Goal: Information Seeking & Learning: Learn about a topic

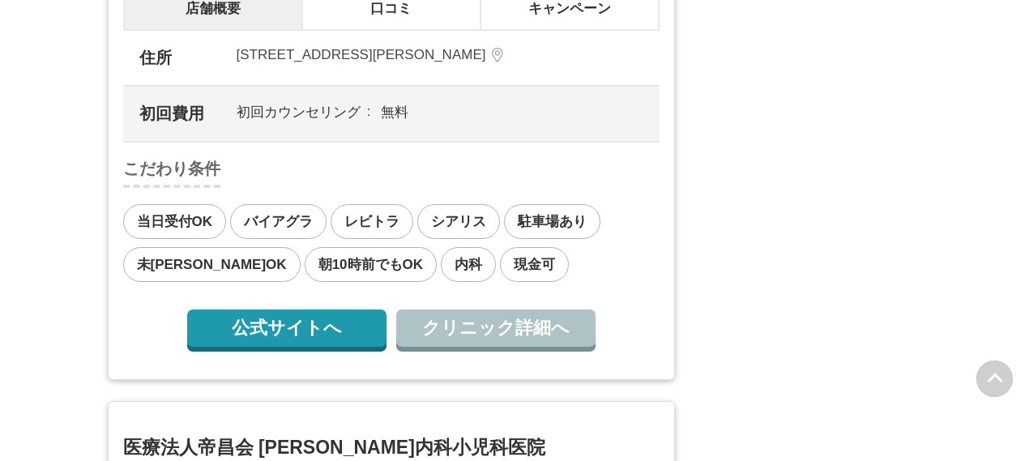
scroll to position [1639, 0]
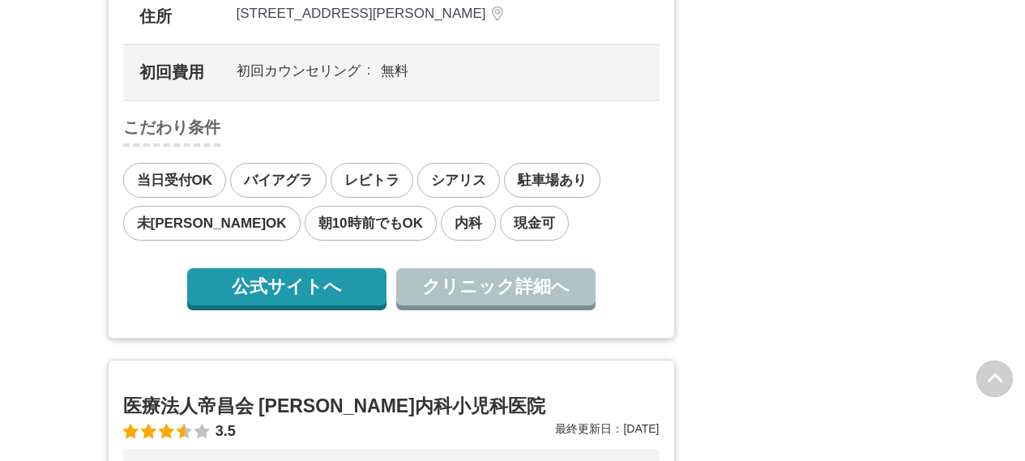
click at [452, 305] on link "クリニック詳細へ" at bounding box center [495, 286] width 199 height 37
click at [268, 305] on link "公式サイトへ" at bounding box center [286, 286] width 199 height 37
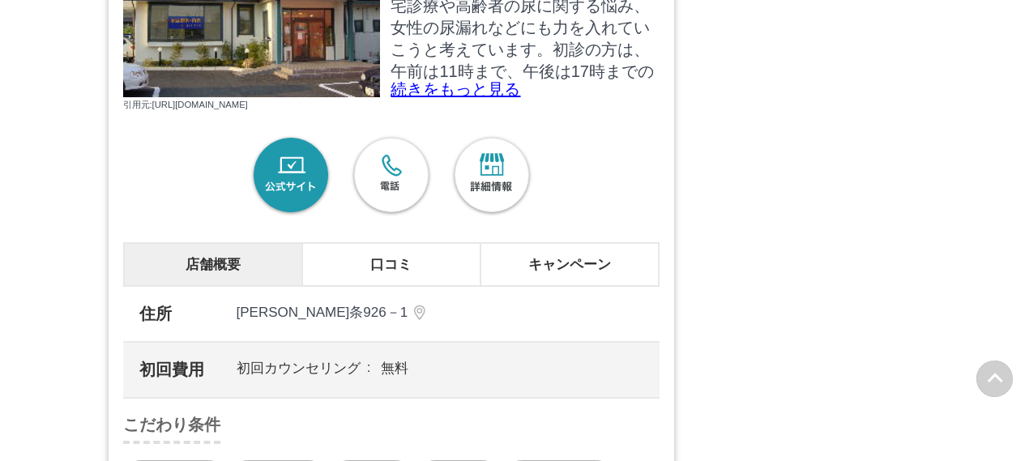
scroll to position [19073, 0]
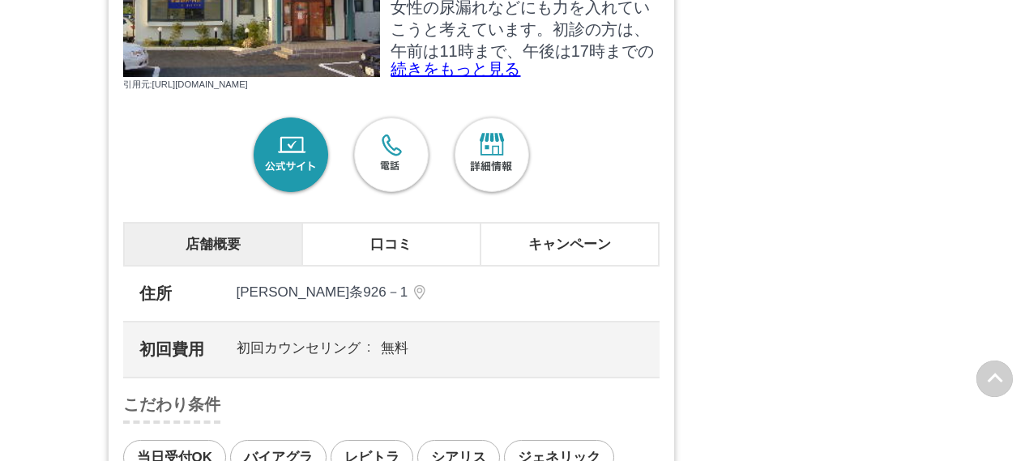
drag, startPoint x: 1022, startPoint y: 403, endPoint x: 1018, endPoint y: 383, distance: 20.7
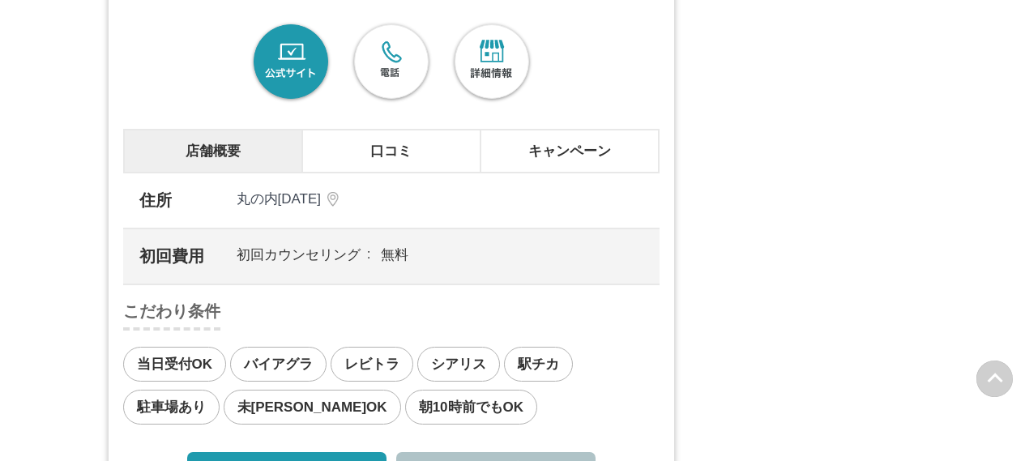
scroll to position [16788, 0]
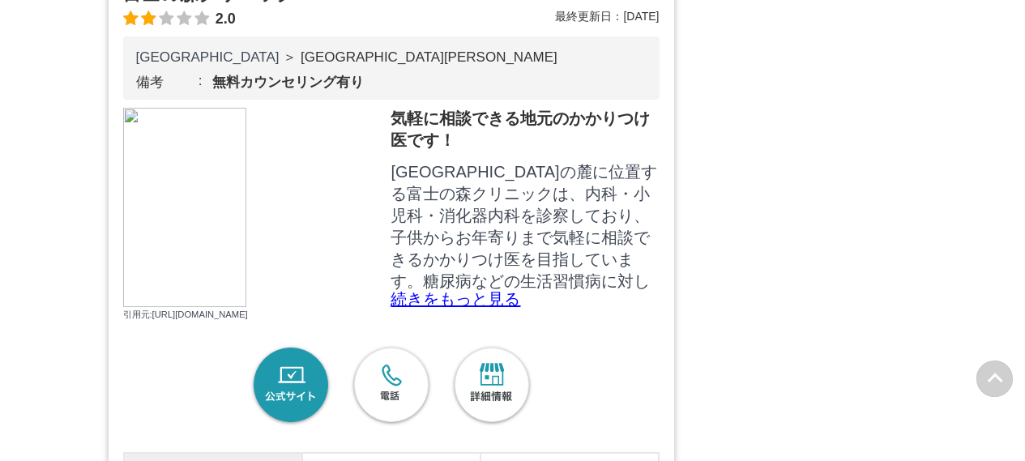
scroll to position [14180, 0]
